Goal: Book appointment/travel/reservation

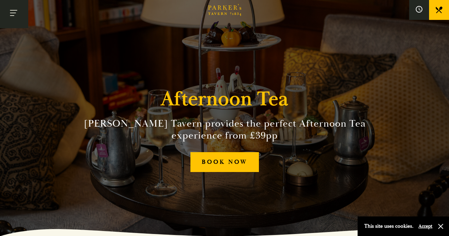
click at [13, 15] on button "Toggle navigation" at bounding box center [14, 14] width 28 height 28
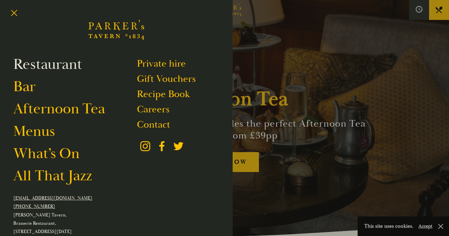
click at [46, 60] on link "Restaurant" at bounding box center [47, 64] width 69 height 19
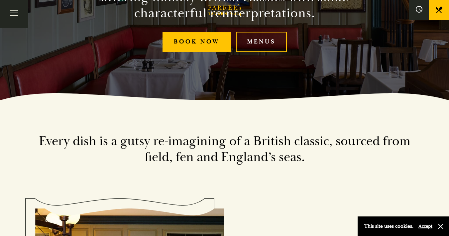
scroll to position [33, 0]
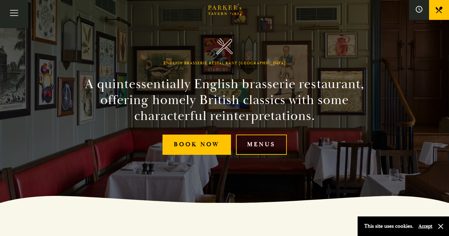
click at [258, 140] on link "Menus" at bounding box center [261, 145] width 51 height 20
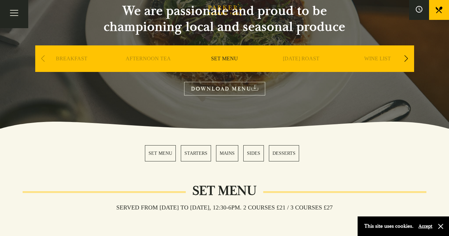
scroll to position [66, 0]
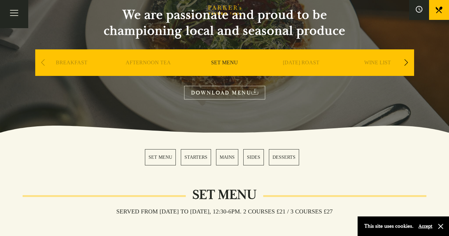
click at [403, 61] on div "Next slide" at bounding box center [406, 62] width 9 height 15
click at [376, 63] on link "A LA CARTE" at bounding box center [377, 72] width 31 height 27
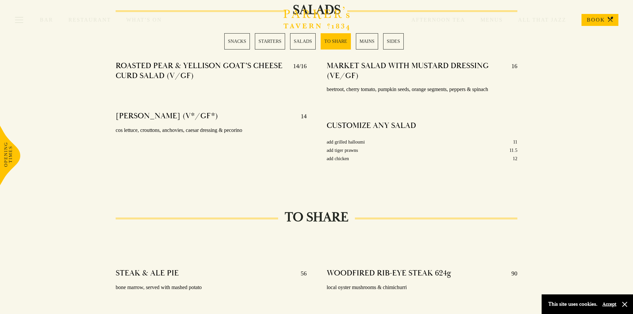
scroll to position [930, 0]
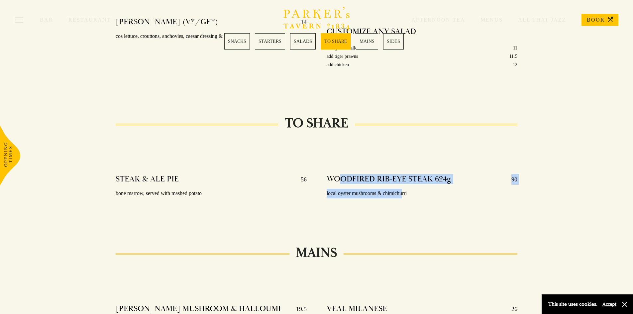
drag, startPoint x: 342, startPoint y: 169, endPoint x: 405, endPoint y: 182, distance: 64.1
click at [404, 182] on div "WOODFIRED RIB-EYE STEAK 624g 90 local oyster mushrooms & chimichurri" at bounding box center [421, 186] width 191 height 34
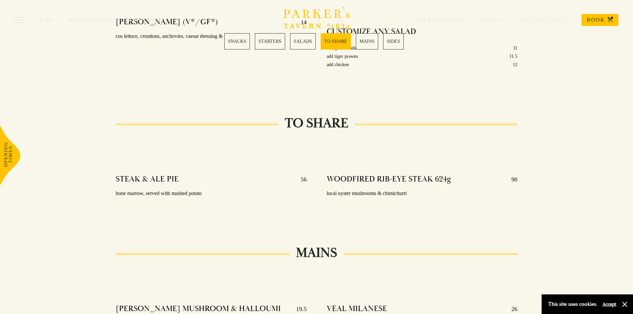
drag, startPoint x: 417, startPoint y: 186, endPoint x: 424, endPoint y: 187, distance: 7.2
click at [422, 189] on p "local oyster mushrooms & chimichurri" at bounding box center [421, 194] width 191 height 10
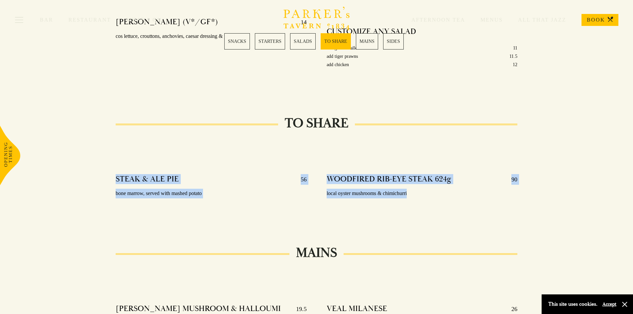
drag, startPoint x: 432, startPoint y: 188, endPoint x: 319, endPoint y: 154, distance: 118.0
click at [319, 154] on div "STEAK & ALE PIE 56 bone marrow, served with mashed potato WOODFIRED RIB-EYE STE…" at bounding box center [317, 184] width 422 height 70
click at [324, 179] on div "WOODFIRED RIB-EYE STEAK 624g 90 local oyster mushrooms & chimichurri" at bounding box center [422, 194] width 211 height 50
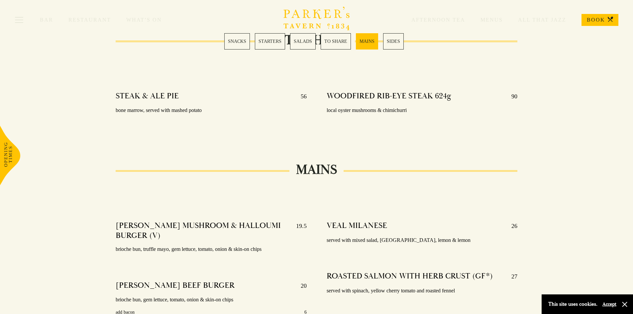
scroll to position [1030, 0]
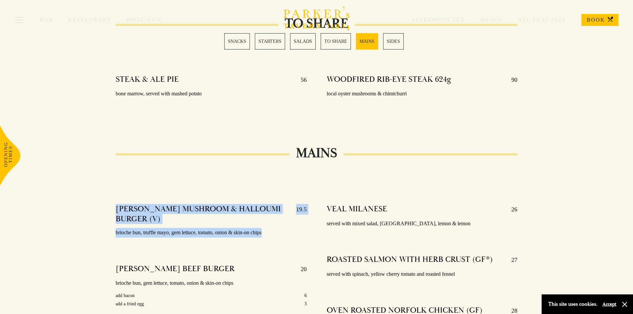
drag, startPoint x: 125, startPoint y: 189, endPoint x: 299, endPoint y: 218, distance: 176.2
click at [297, 228] on p "brioche bun, truffle mayo, gem lettuce, tomato, onion & skin-on chips" at bounding box center [211, 233] width 191 height 10
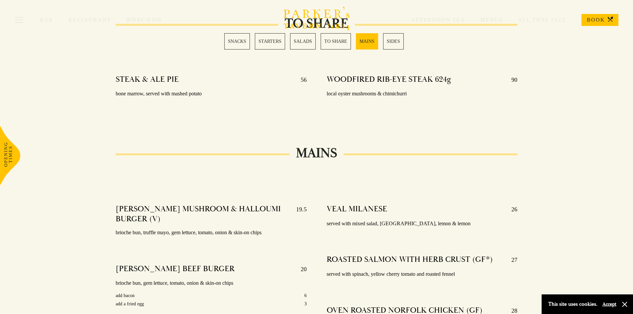
click at [338, 199] on div "VEAL MILANESE 26 served with mixed salad, café du Paris, lemon & lemon" at bounding box center [421, 216] width 191 height 34
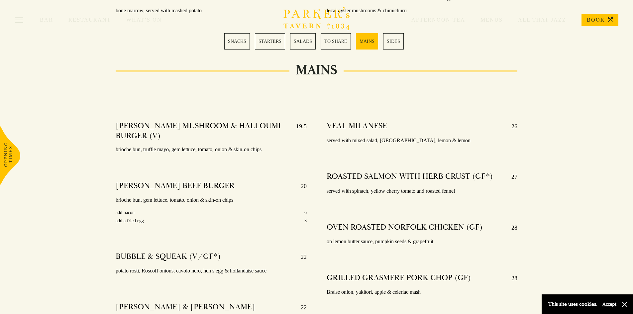
scroll to position [1129, 0]
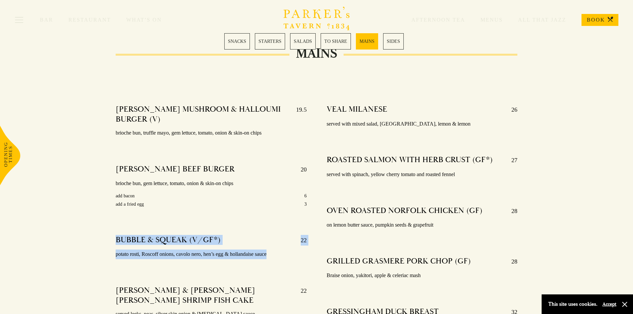
drag, startPoint x: 114, startPoint y: 230, endPoint x: 274, endPoint y: 246, distance: 160.5
click at [274, 246] on div "PARKER’S MUSHROOM & HALLOUMI BURGER (V) 19.5 brioche bun, truffle mayo, gem let…" at bounding box center [211, 296] width 211 height 392
click at [275, 249] on p "potato rosti, Roscoff onions, cavolo nero, hen’s egg & hollandaise sauce" at bounding box center [211, 254] width 191 height 10
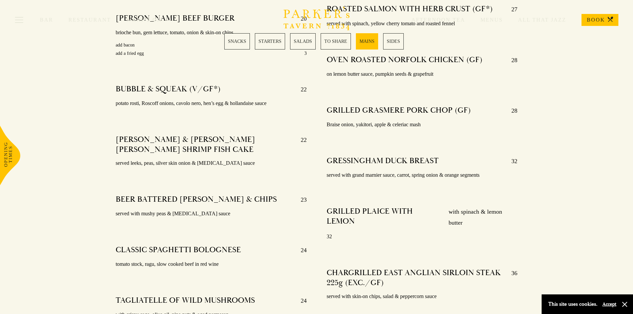
scroll to position [1295, 0]
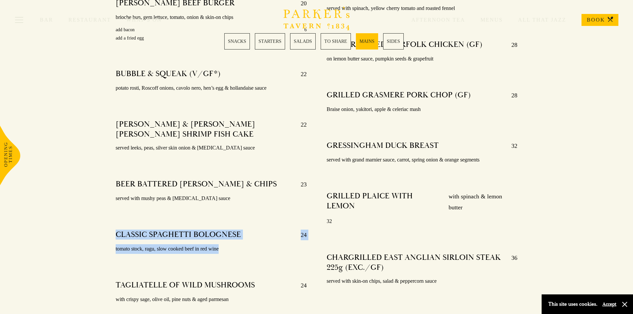
drag, startPoint x: 116, startPoint y: 227, endPoint x: 214, endPoint y: 248, distance: 101.0
click at [214, 248] on div "CLASSIC SPAGHETTI BOLOGNESE 24 tomato stock, ragu, slow cooked beef in red wine" at bounding box center [211, 242] width 191 height 34
click at [215, 254] on div at bounding box center [211, 256] width 191 height 5
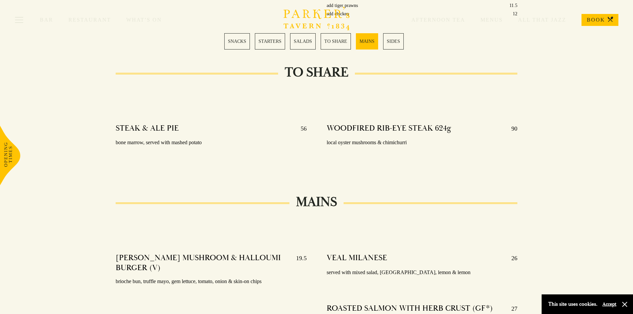
scroll to position [0, 0]
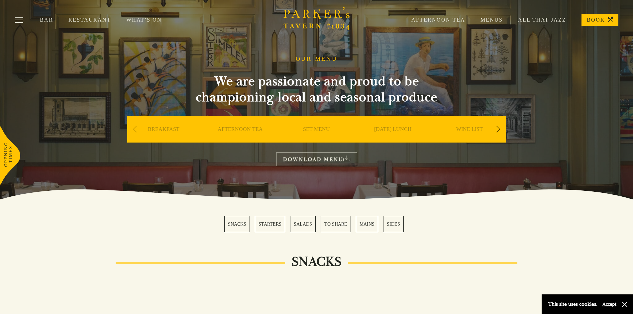
drag, startPoint x: 531, startPoint y: 39, endPoint x: 535, endPoint y: 14, distance: 25.6
click at [592, 21] on link "BOOK" at bounding box center [599, 20] width 37 height 12
